Goal: Task Accomplishment & Management: Manage account settings

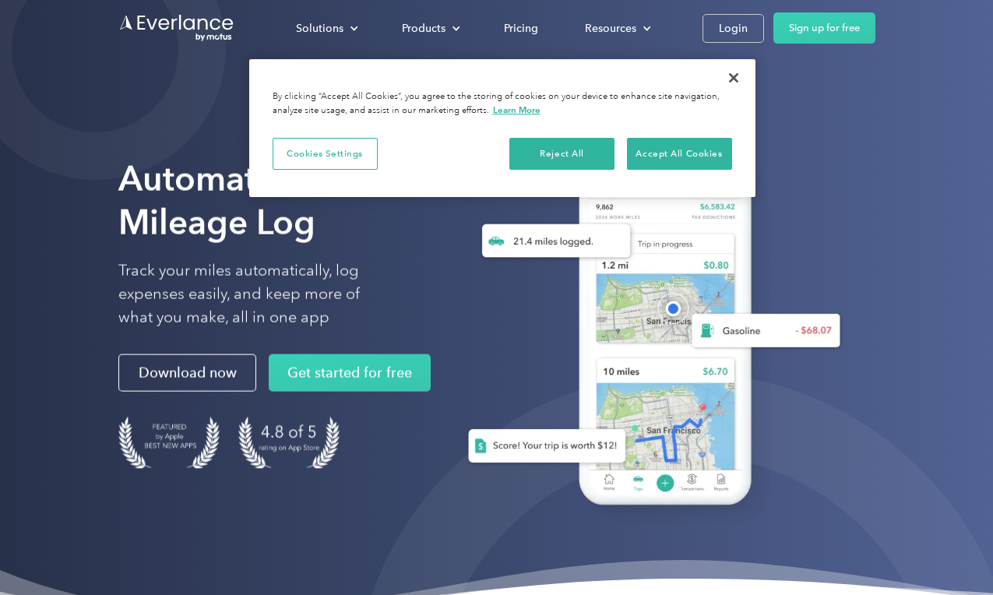
click at [728, 26] on div "Login" at bounding box center [733, 28] width 29 height 19
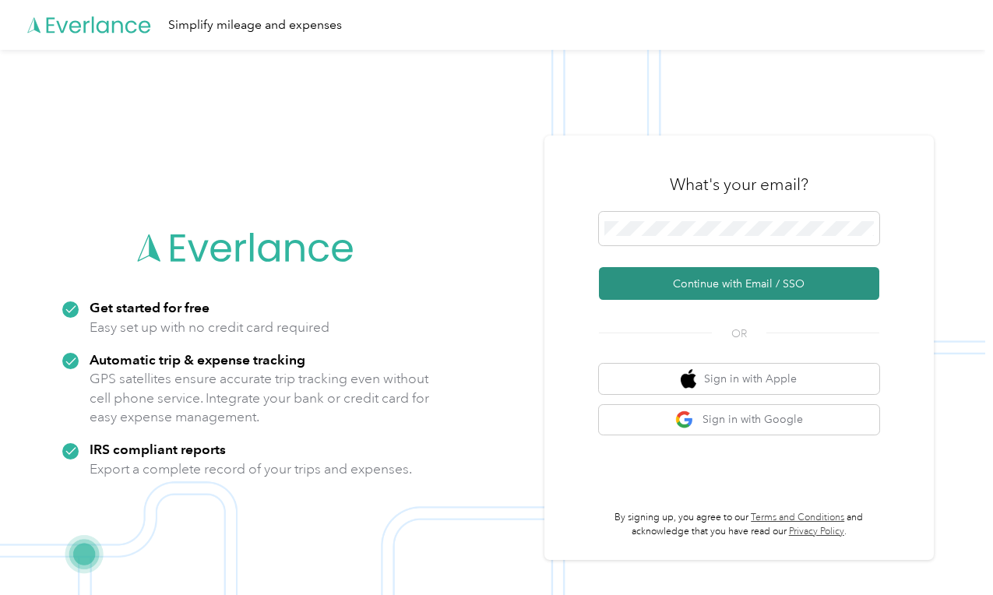
click at [677, 281] on button "Continue with Email / SSO" at bounding box center [739, 283] width 280 height 33
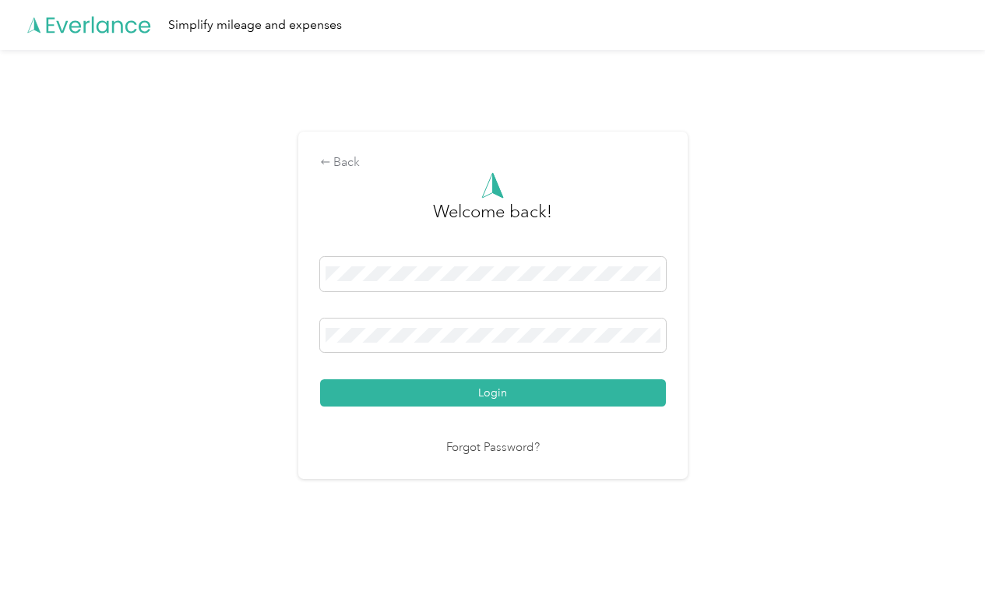
click at [496, 392] on button "Login" at bounding box center [493, 392] width 346 height 27
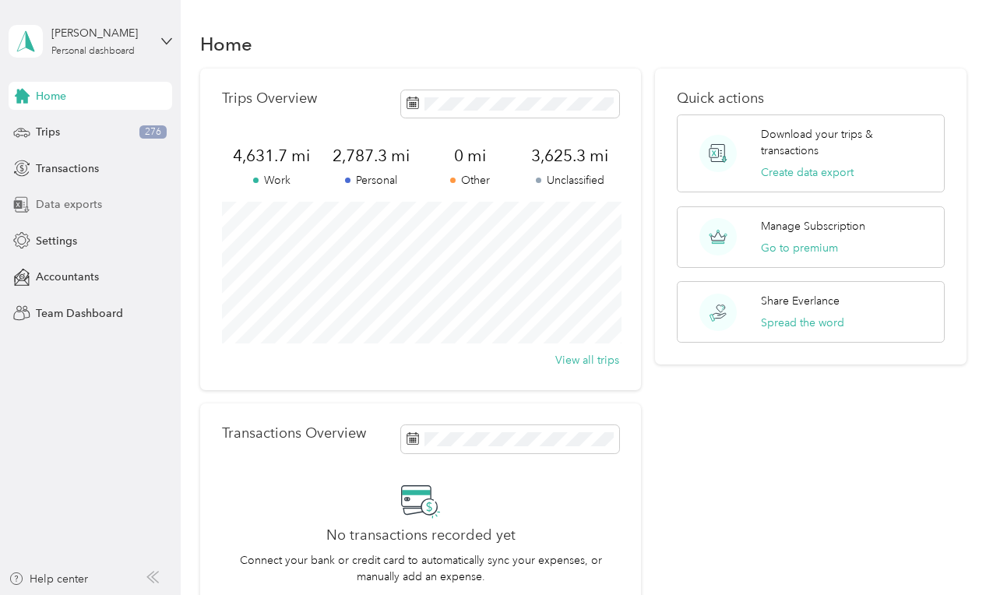
click at [89, 199] on span "Data exports" at bounding box center [69, 204] width 66 height 16
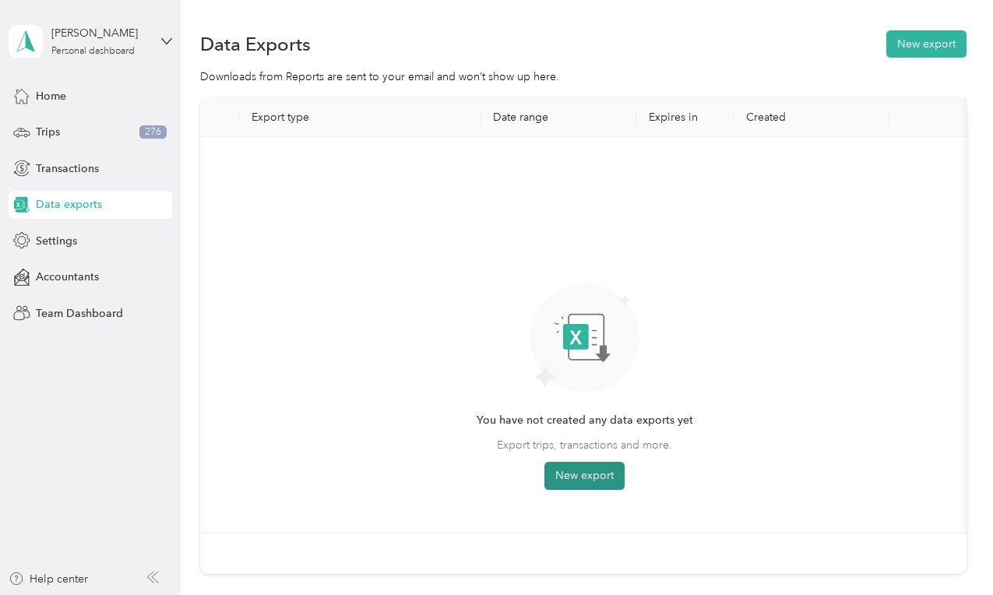
click at [579, 471] on button "New export" at bounding box center [584, 476] width 80 height 28
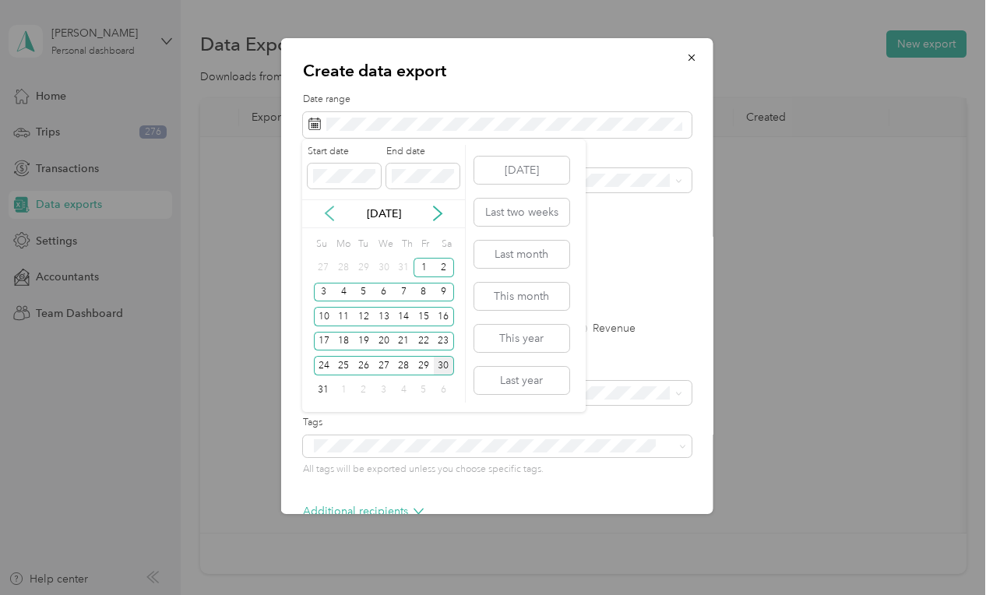
click at [332, 209] on icon at bounding box center [330, 214] width 16 height 16
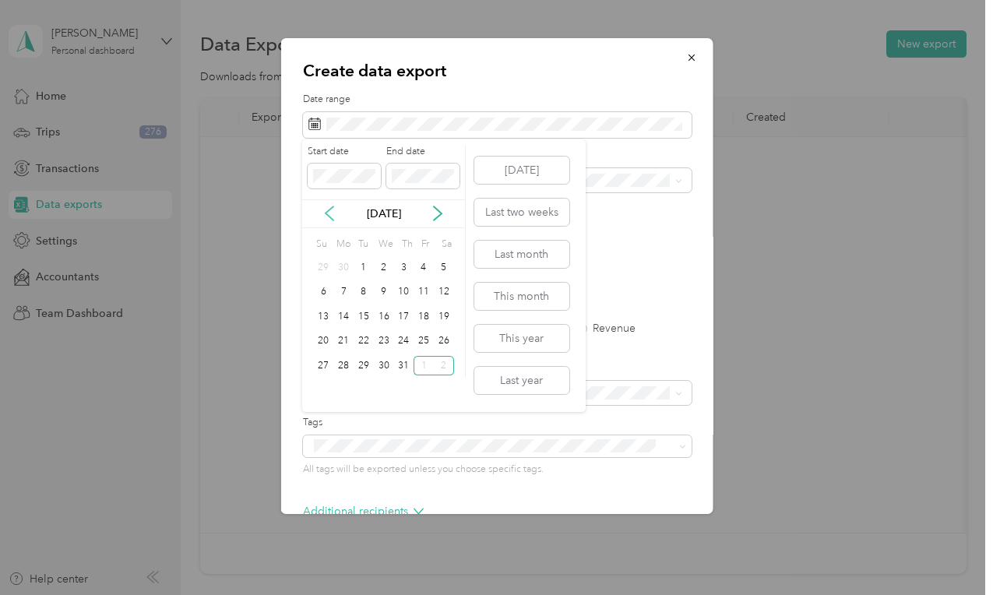
click at [332, 209] on icon at bounding box center [330, 214] width 16 height 16
click at [361, 263] on div "1" at bounding box center [363, 267] width 20 height 19
click at [442, 220] on icon at bounding box center [438, 214] width 16 height 16
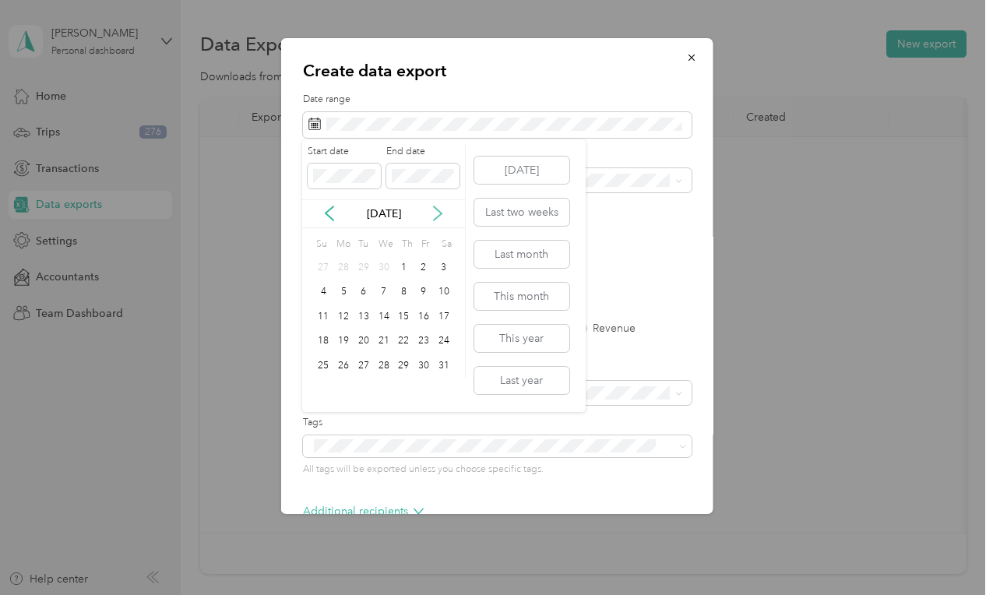
click at [442, 220] on icon at bounding box center [438, 214] width 16 height 16
click at [347, 362] on div "30" at bounding box center [343, 365] width 20 height 19
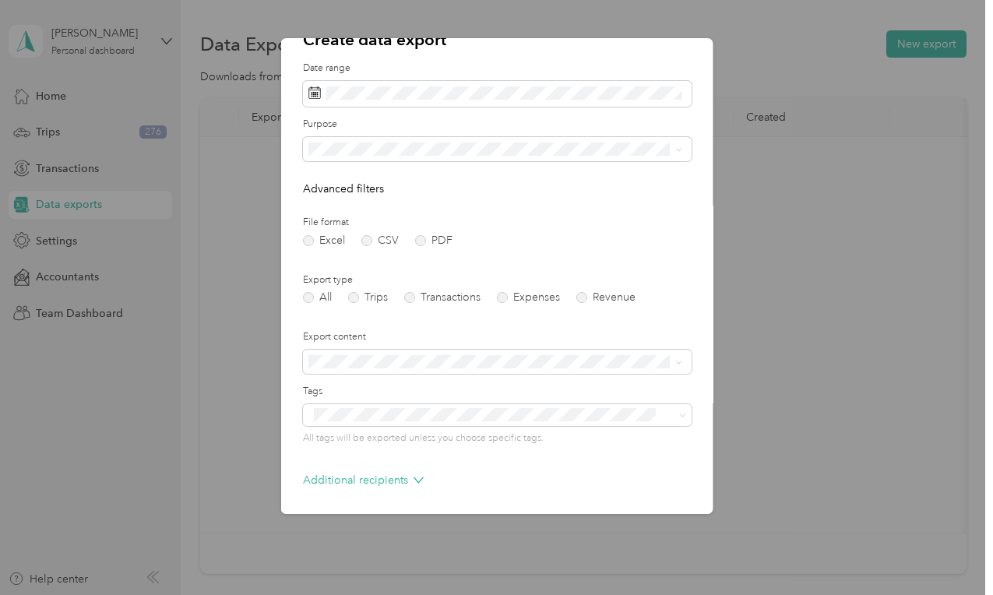
scroll to position [32, 0]
click at [424, 240] on label "PDF" at bounding box center [432, 239] width 37 height 11
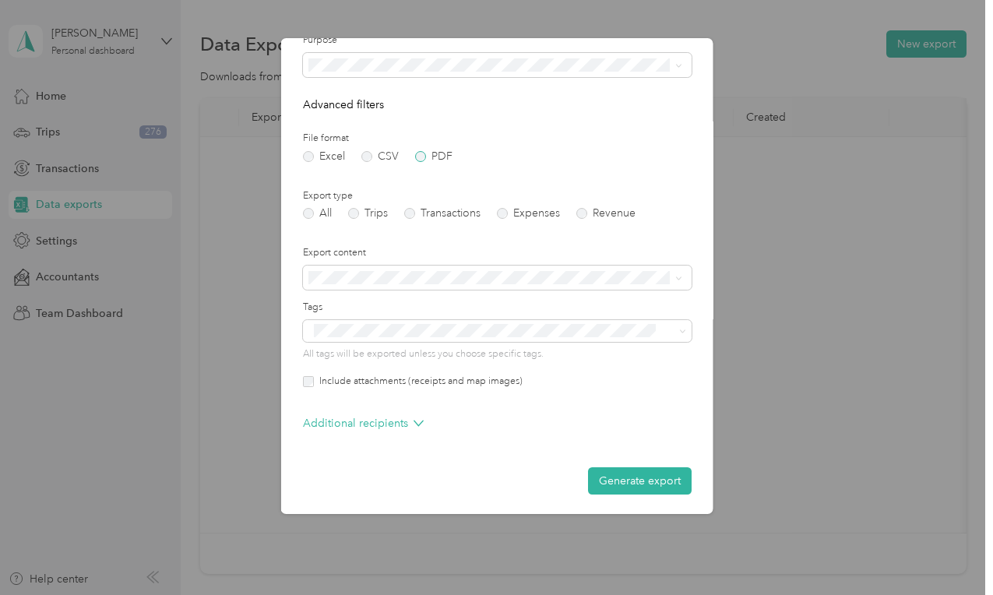
scroll to position [114, 0]
click at [616, 477] on button "Generate export" at bounding box center [639, 481] width 104 height 27
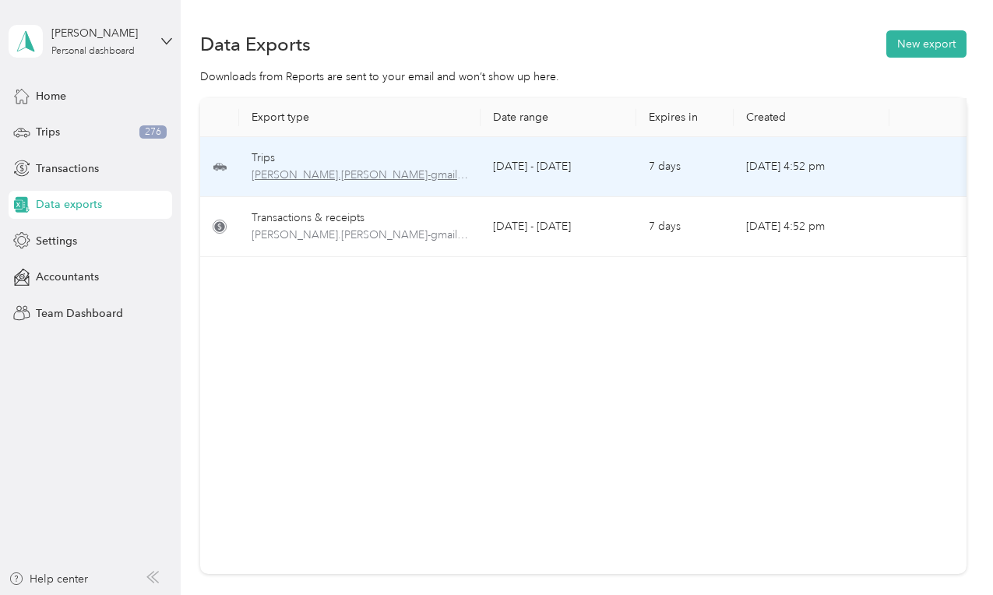
click at [330, 175] on span "brandon.addison-gmail.com-trips-2025-04-01-2025-06-30.pdf" at bounding box center [359, 175] width 216 height 17
click at [329, 178] on span "brandon.addison-gmail.com-trips-2025-04-01-2025-06-30.pdf" at bounding box center [359, 175] width 216 height 17
click at [262, 153] on div "Trips" at bounding box center [359, 157] width 216 height 17
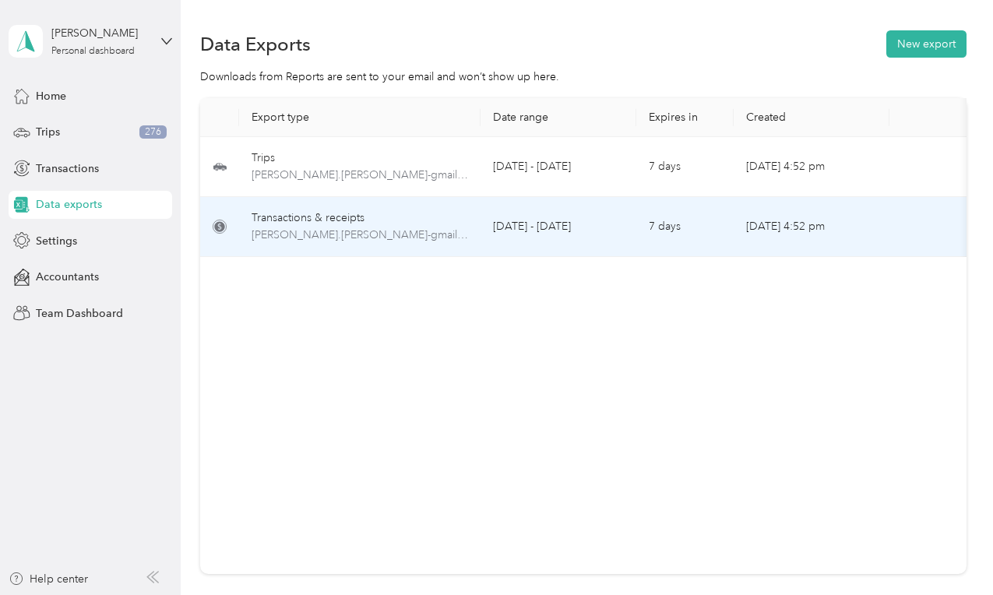
click at [273, 219] on div "Transactions & receipts" at bounding box center [359, 217] width 216 height 17
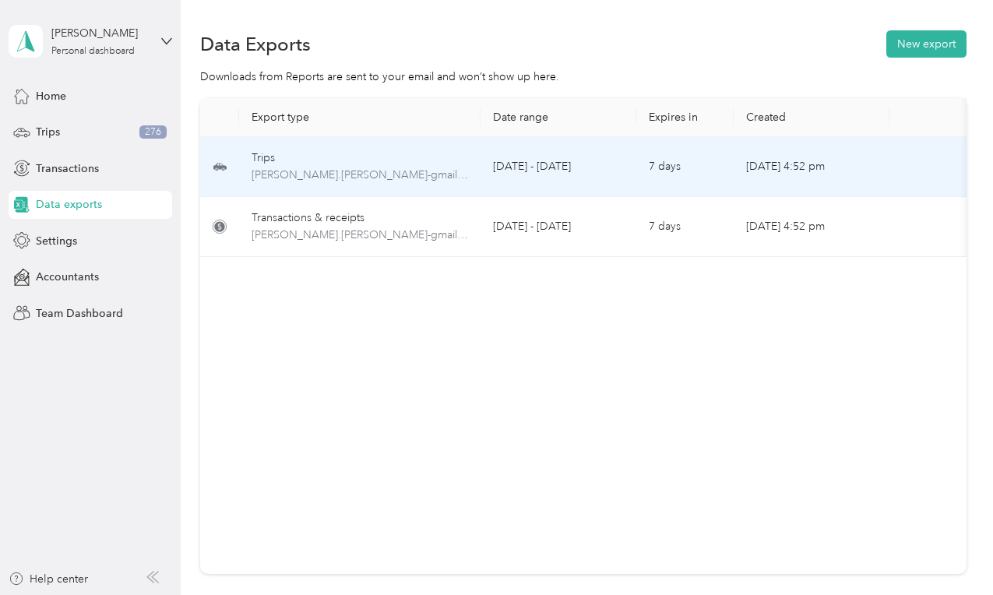
click at [237, 169] on td at bounding box center [219, 167] width 39 height 60
click at [289, 167] on span "brandon.addison-gmail.com-trips-2025-04-01-2025-06-30.pdf" at bounding box center [359, 175] width 216 height 17
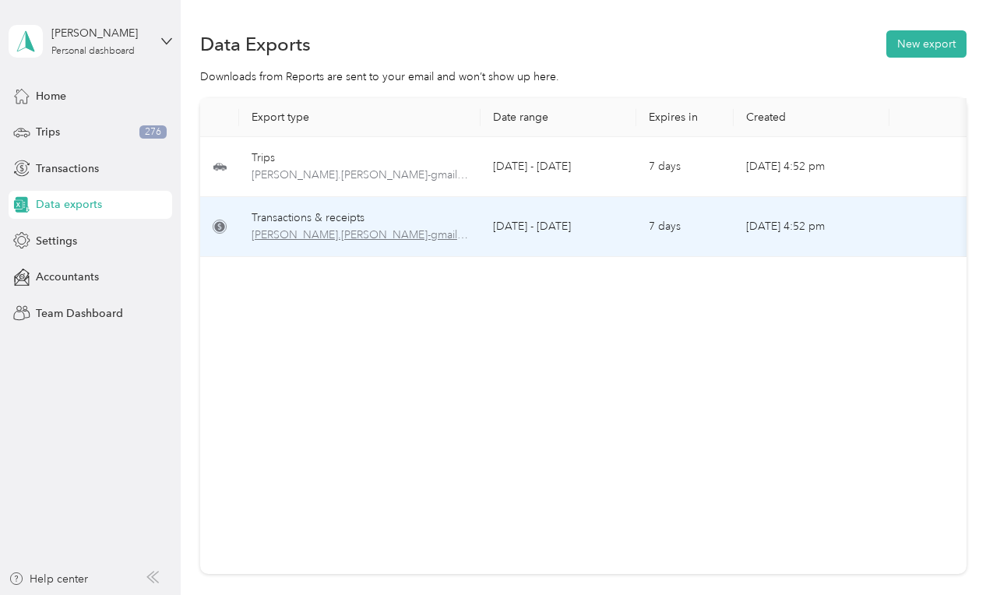
click at [327, 238] on span "brandon.addison-gmail.com-transactions-2025-04-01-2025-06-30.pdf" at bounding box center [359, 235] width 216 height 17
click at [218, 226] on icon at bounding box center [219, 226] width 10 height 10
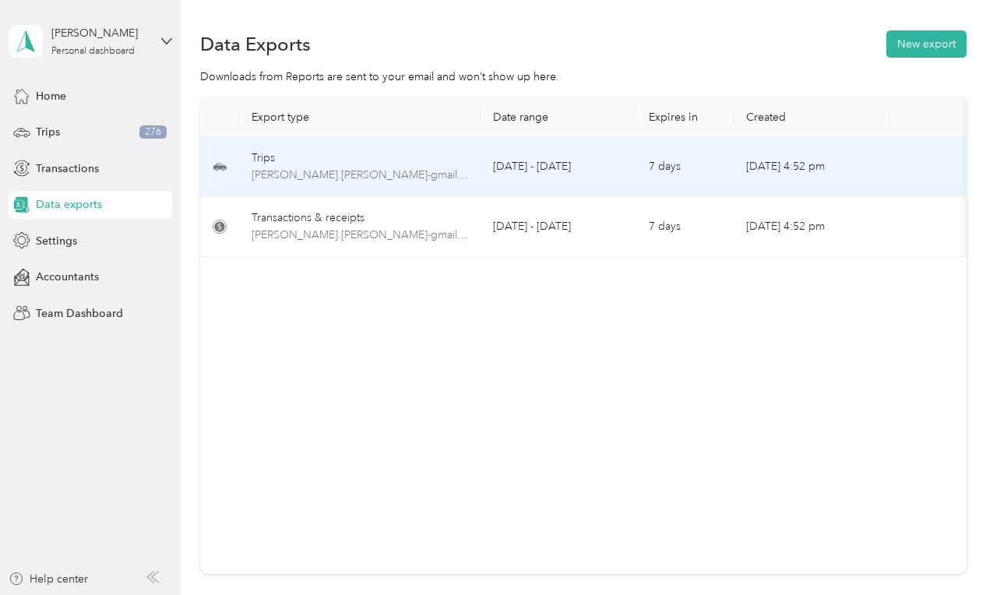
scroll to position [0, 0]
